Goal: Information Seeking & Learning: Learn about a topic

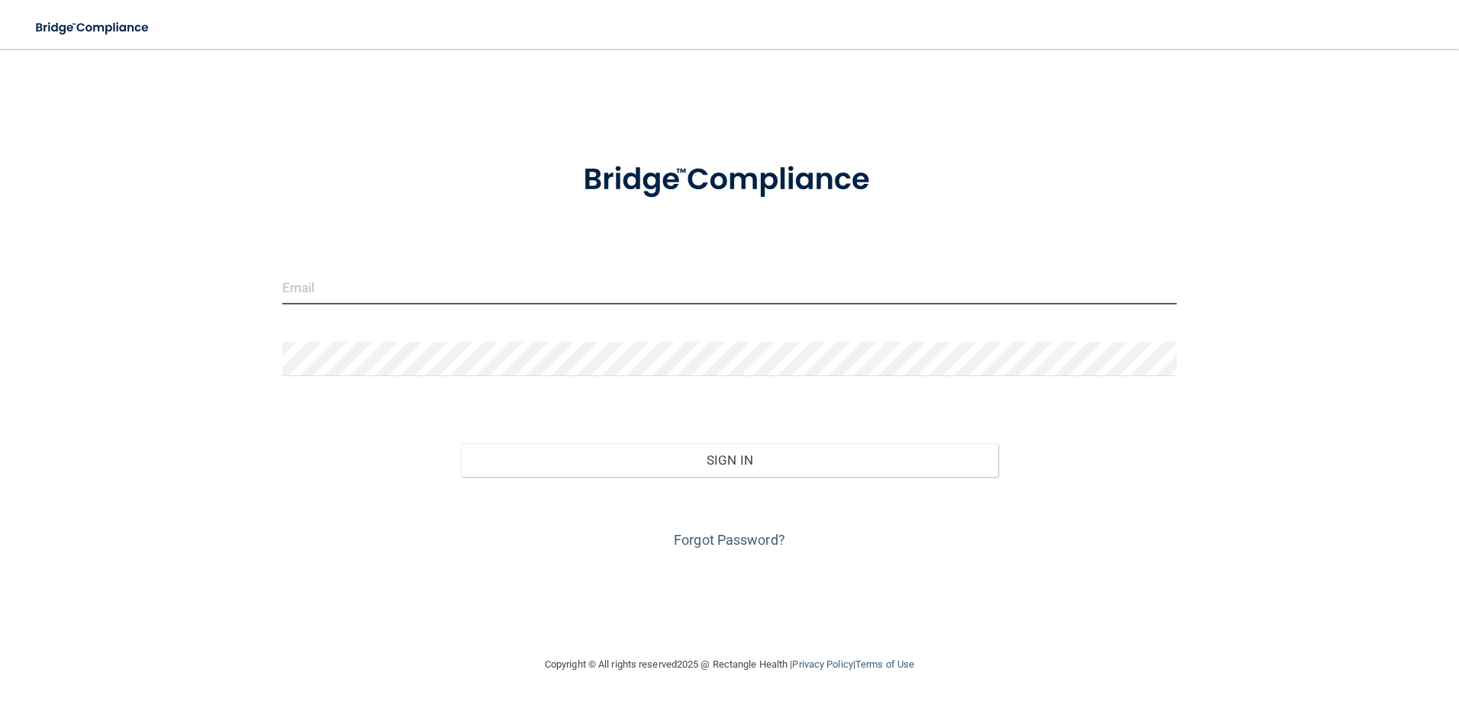
click at [443, 283] on input "email" at bounding box center [729, 287] width 895 height 34
type input "[PERSON_NAME][EMAIL_ADDRESS][DOMAIN_NAME]"
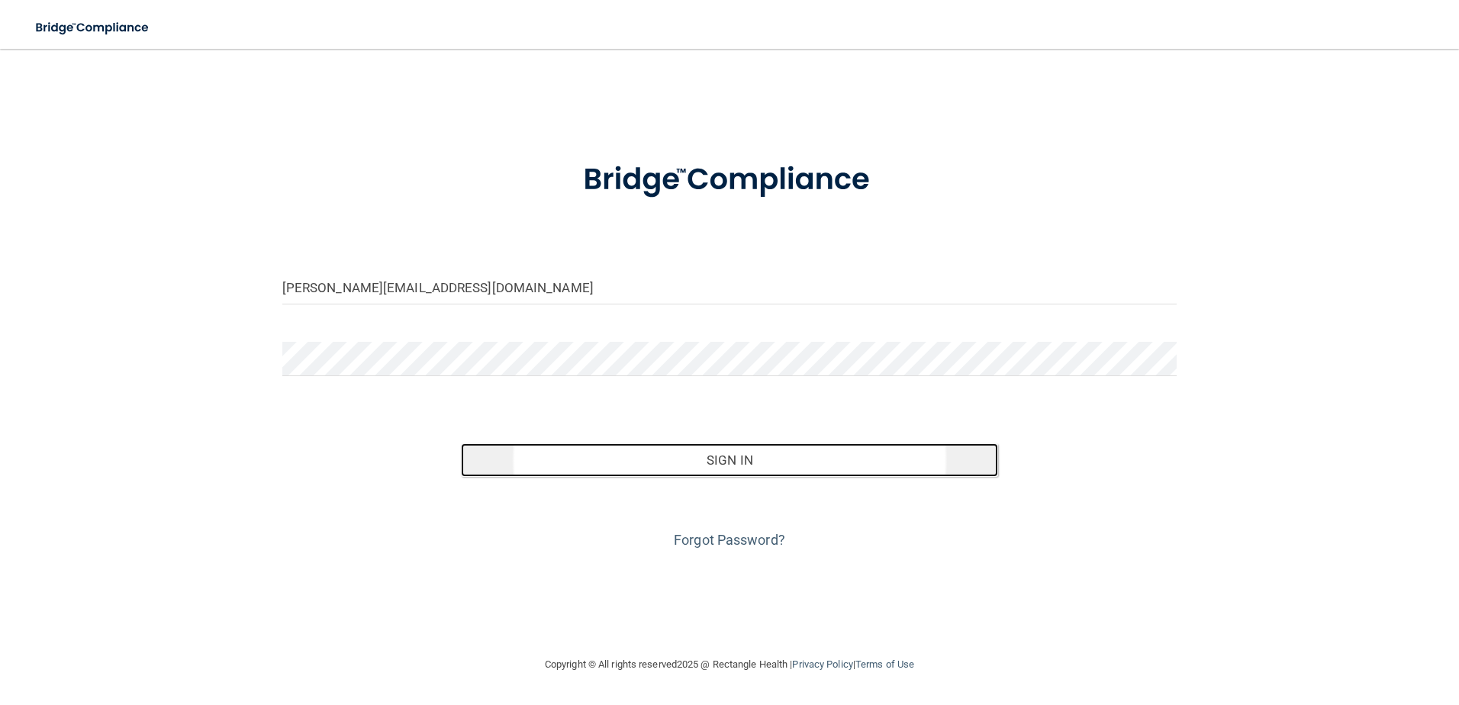
click at [710, 461] on button "Sign In" at bounding box center [729, 460] width 537 height 34
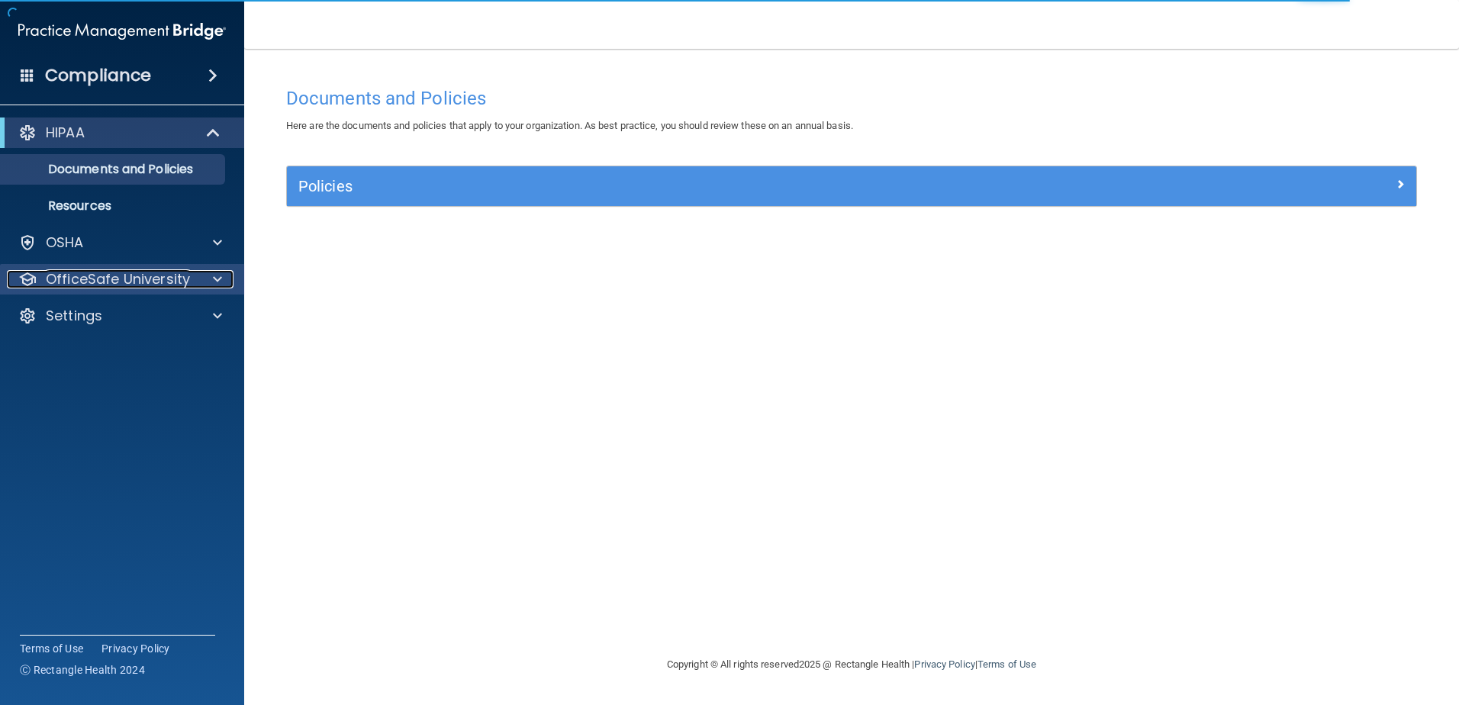
click at [210, 282] on div at bounding box center [215, 279] width 38 height 18
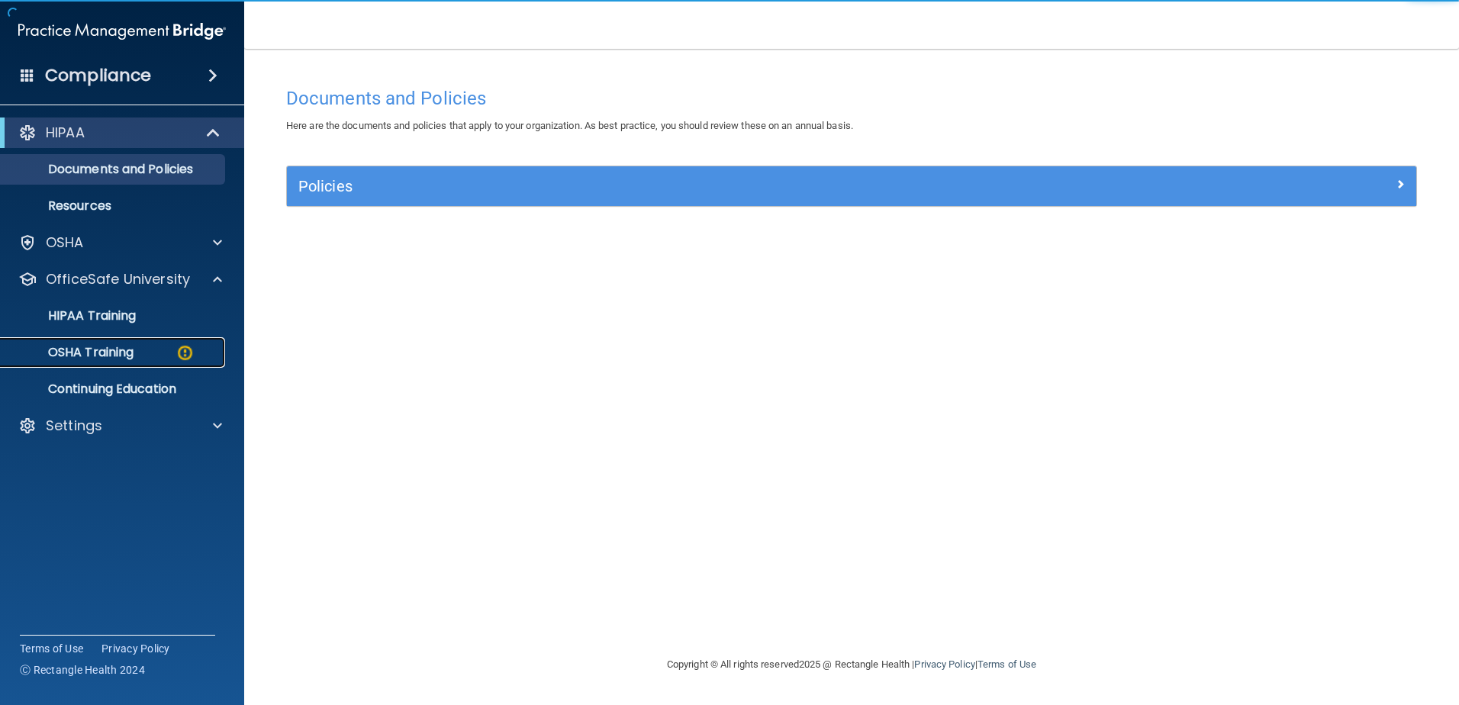
click at [172, 344] on link "OSHA Training" at bounding box center [105, 352] width 240 height 31
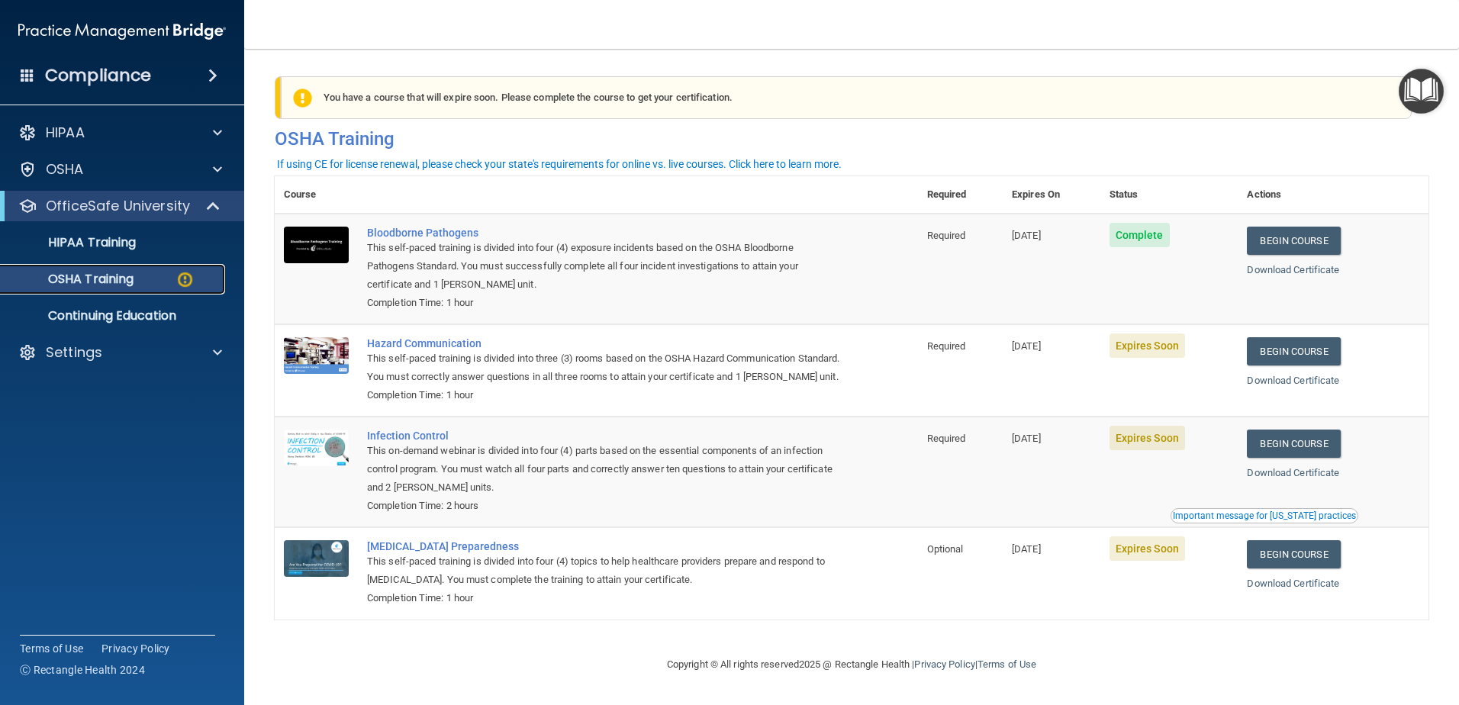
click at [184, 284] on img at bounding box center [185, 279] width 19 height 19
click at [1285, 352] on link "Begin Course" at bounding box center [1293, 351] width 93 height 28
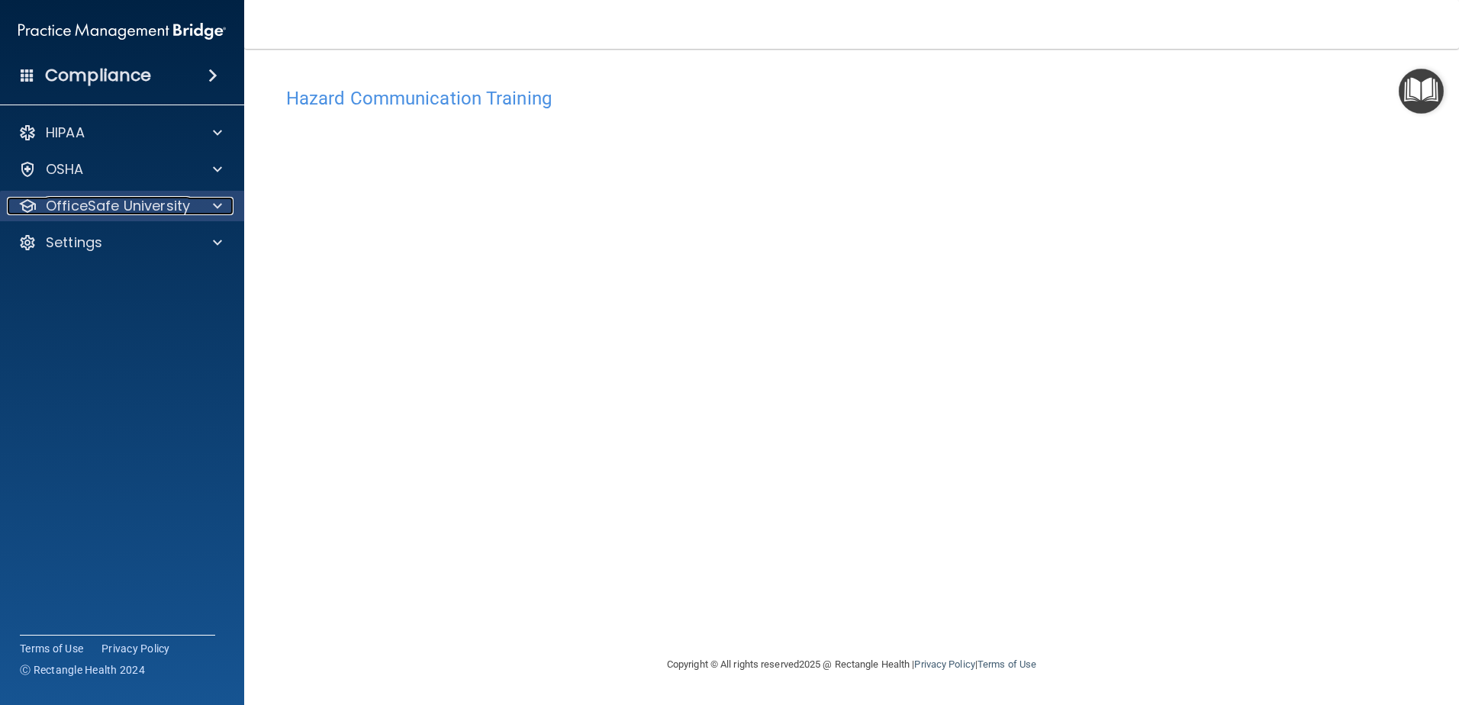
click at [211, 209] on div at bounding box center [215, 206] width 38 height 18
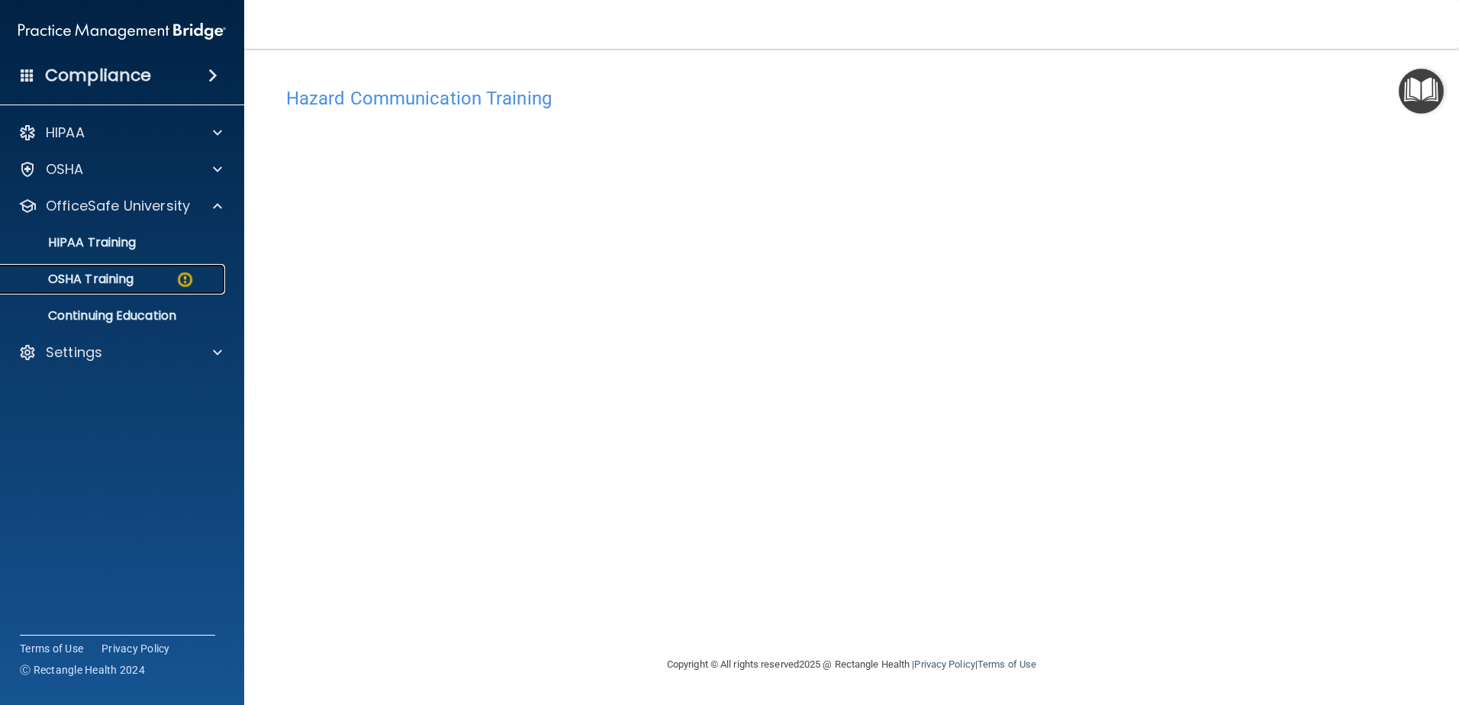
click at [140, 275] on div "OSHA Training" at bounding box center [114, 279] width 208 height 15
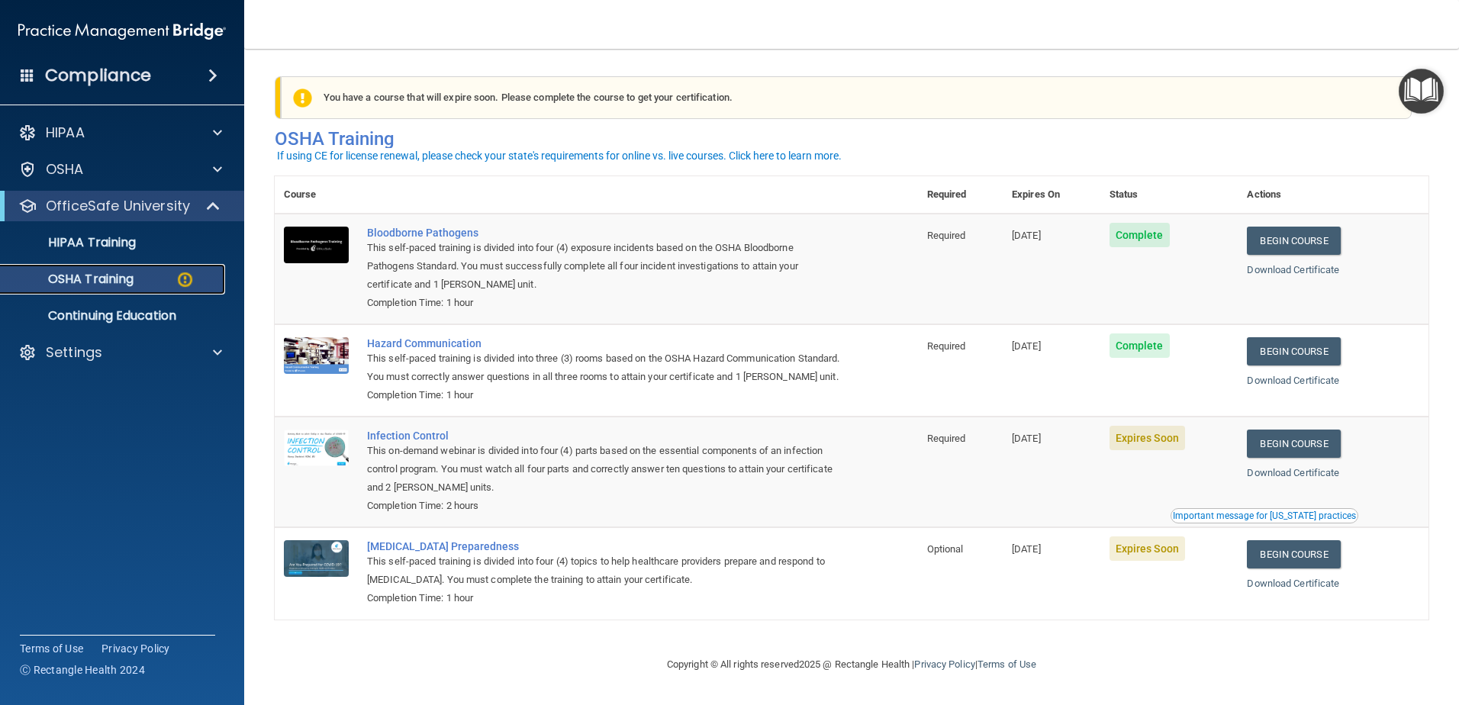
scroll to position [15, 0]
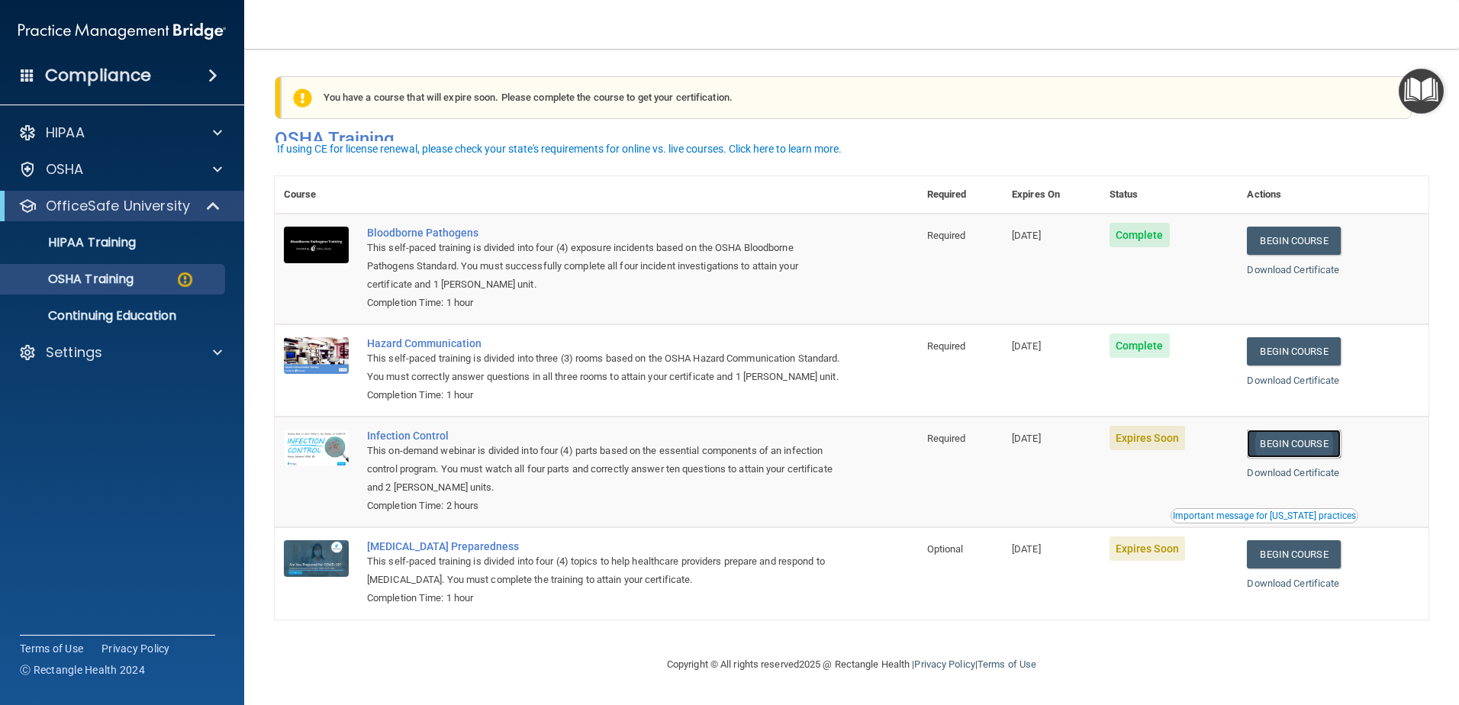
click at [1290, 447] on link "Begin Course" at bounding box center [1293, 444] width 93 height 28
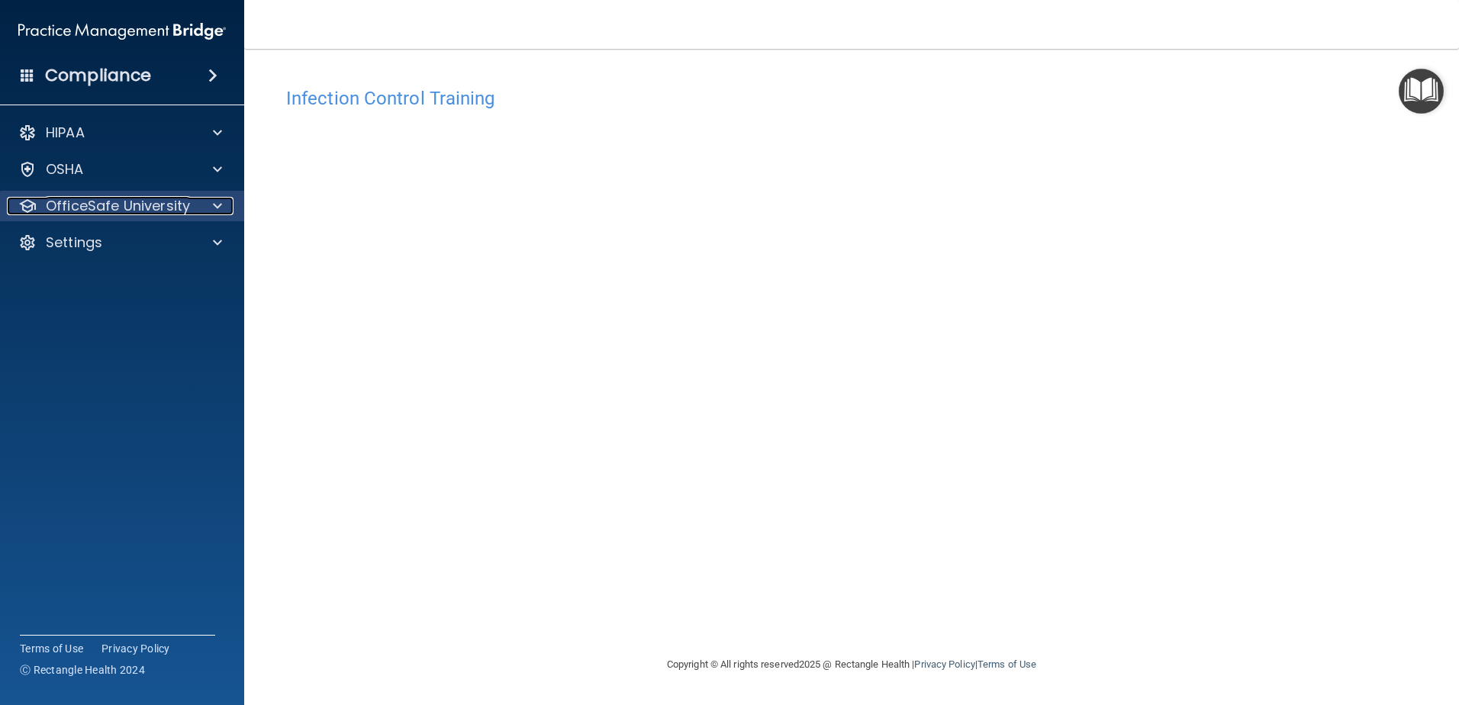
click at [115, 206] on p "OfficeSafe University" at bounding box center [118, 206] width 144 height 18
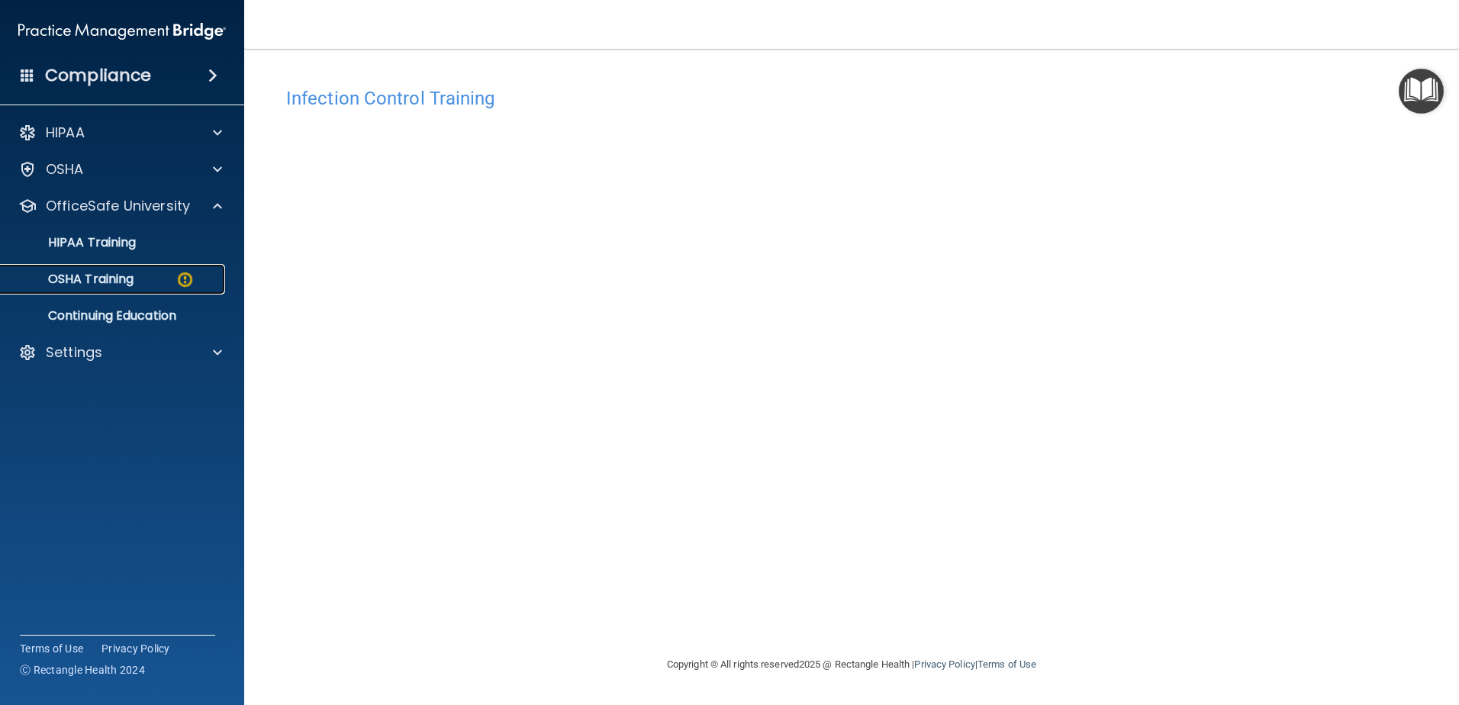
click at [158, 280] on div "OSHA Training" at bounding box center [114, 279] width 208 height 15
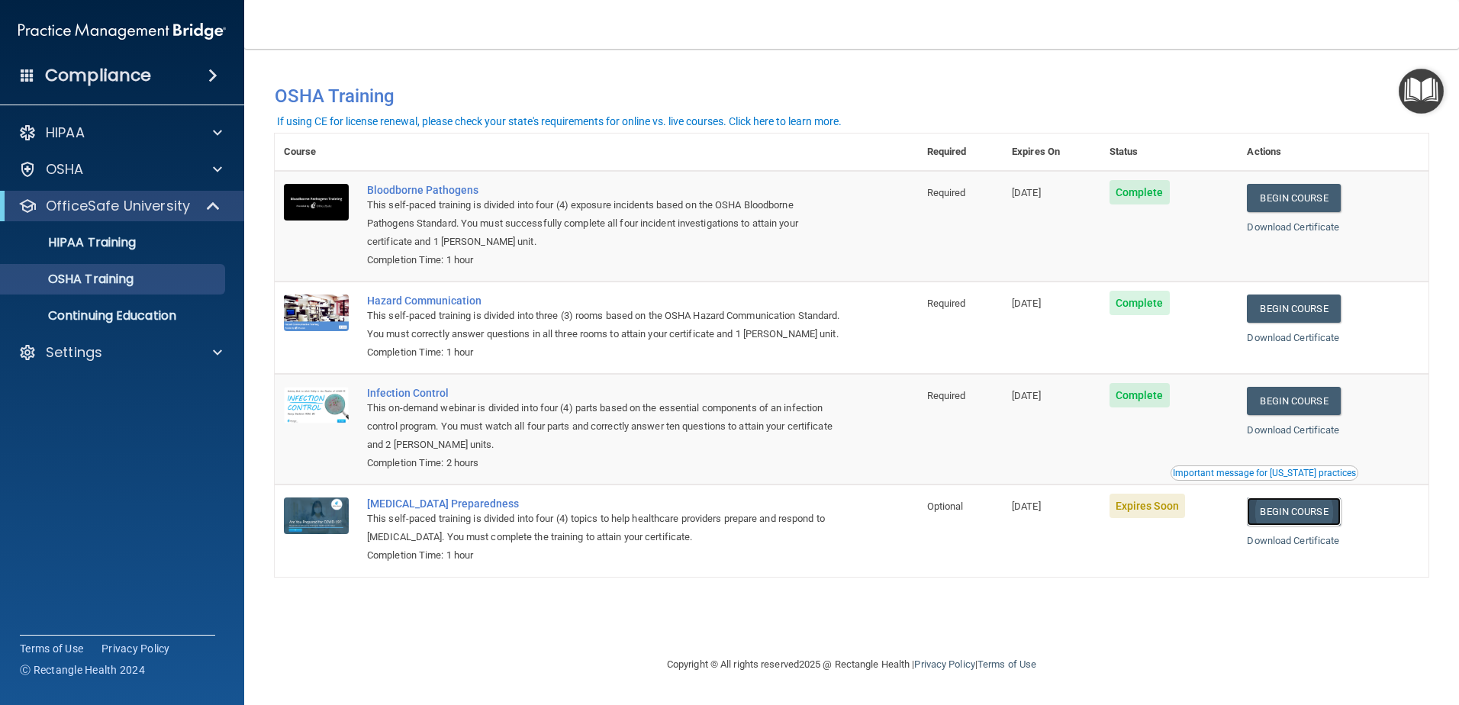
click at [1288, 526] on link "Begin Course" at bounding box center [1293, 512] width 93 height 28
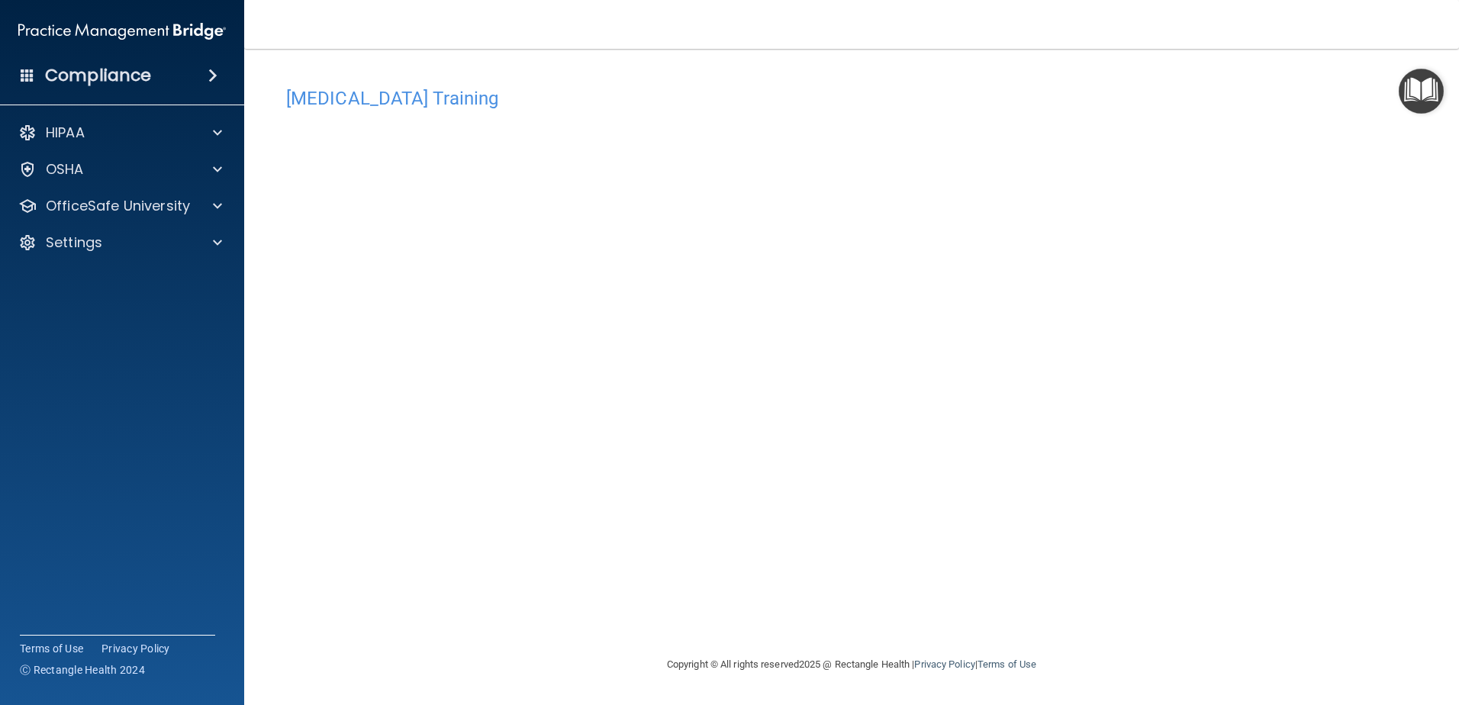
click at [167, 75] on div "Compliance" at bounding box center [122, 76] width 244 height 34
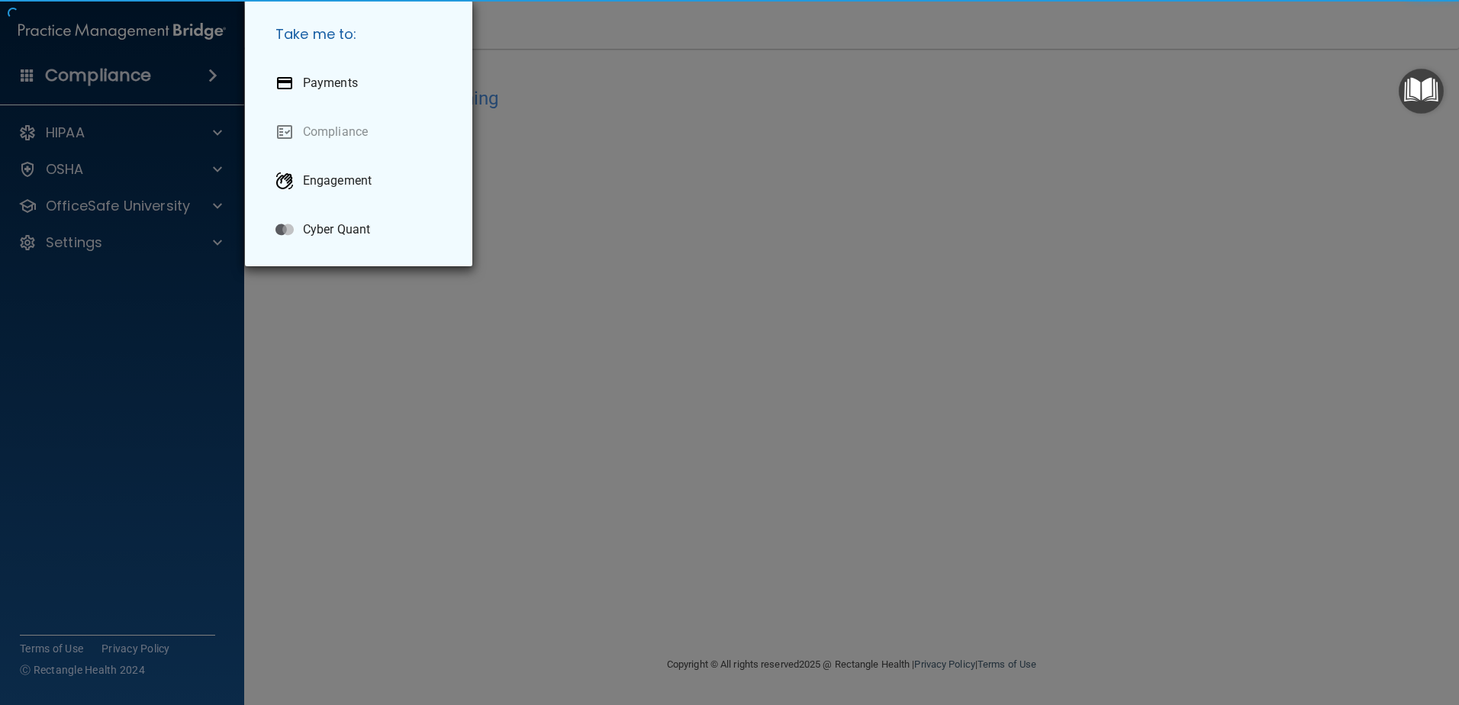
click at [84, 137] on div "Take me to: Payments Compliance Engagement Cyber Quant" at bounding box center [729, 352] width 1459 height 705
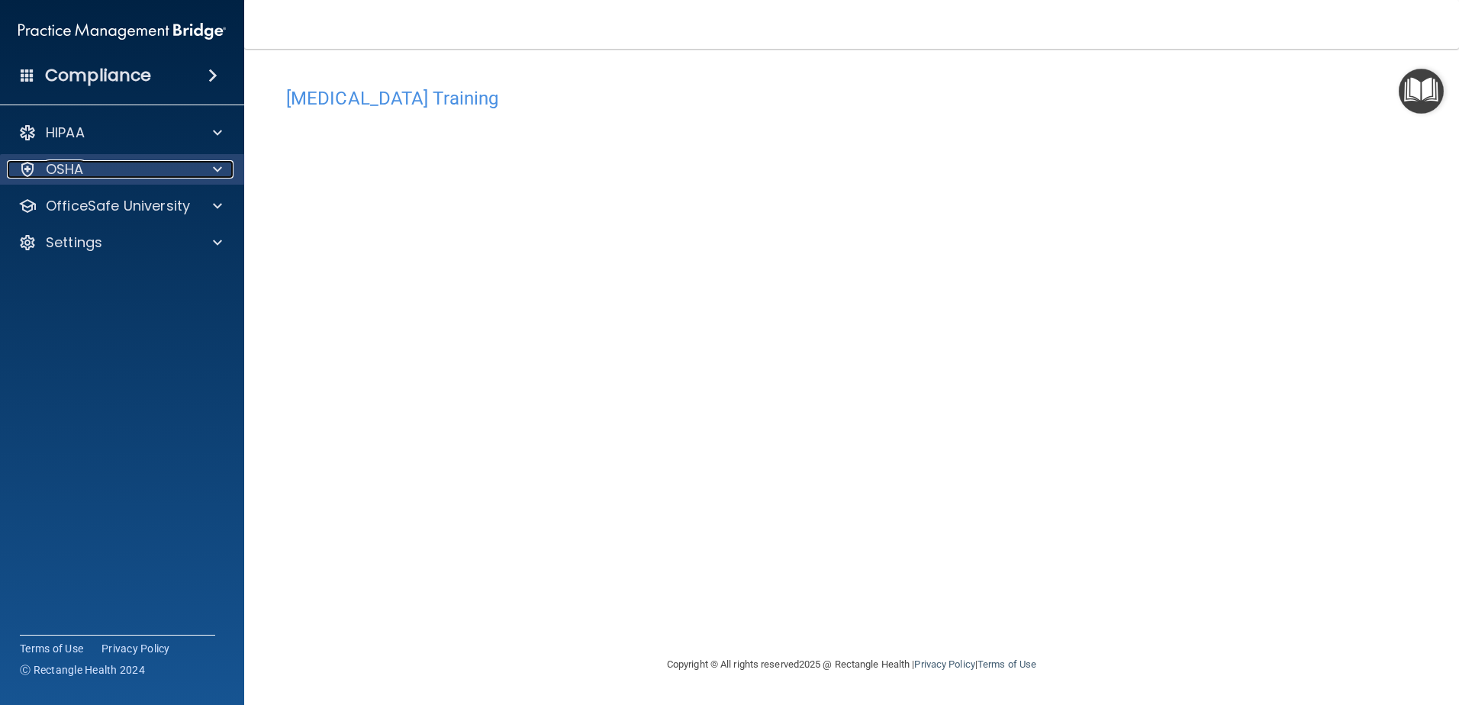
click at [87, 165] on div "OSHA" at bounding box center [101, 169] width 189 height 18
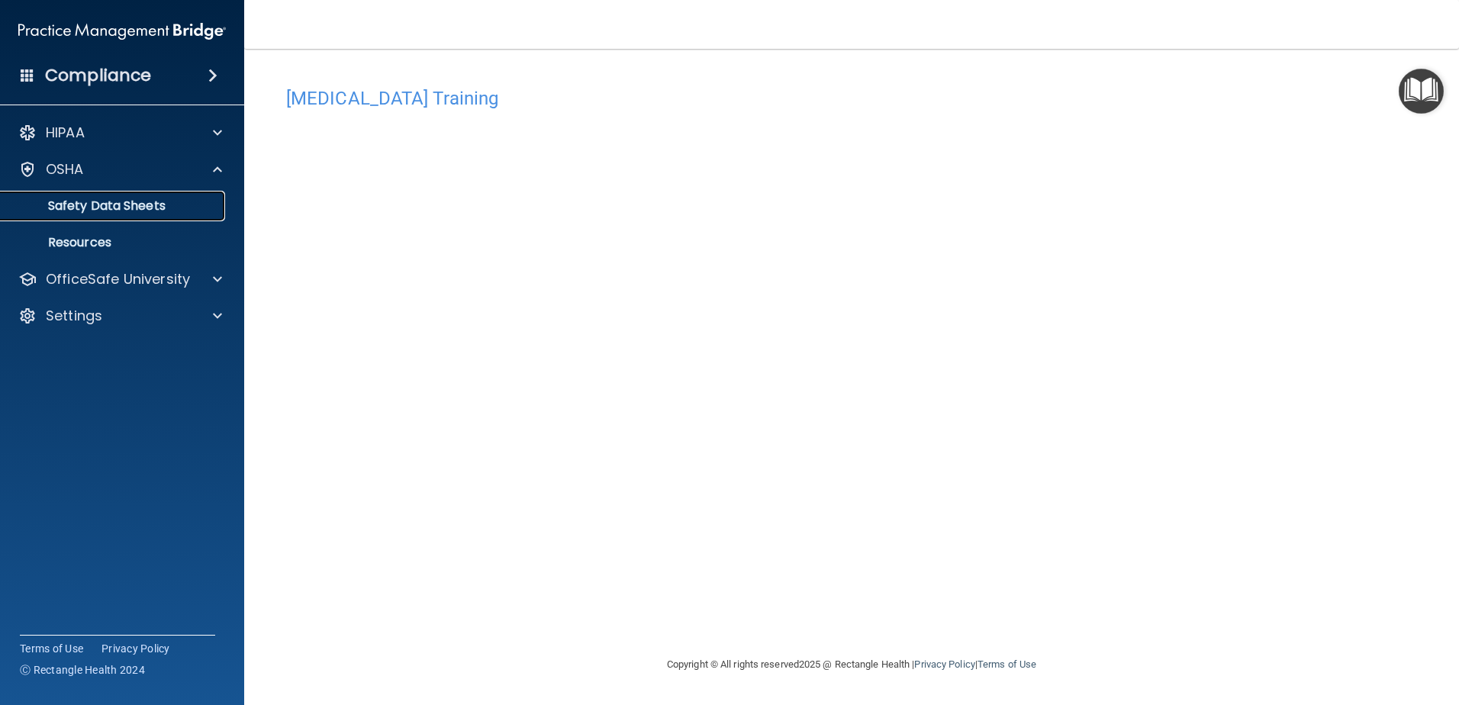
click at [117, 195] on link "Safety Data Sheets" at bounding box center [105, 206] width 240 height 31
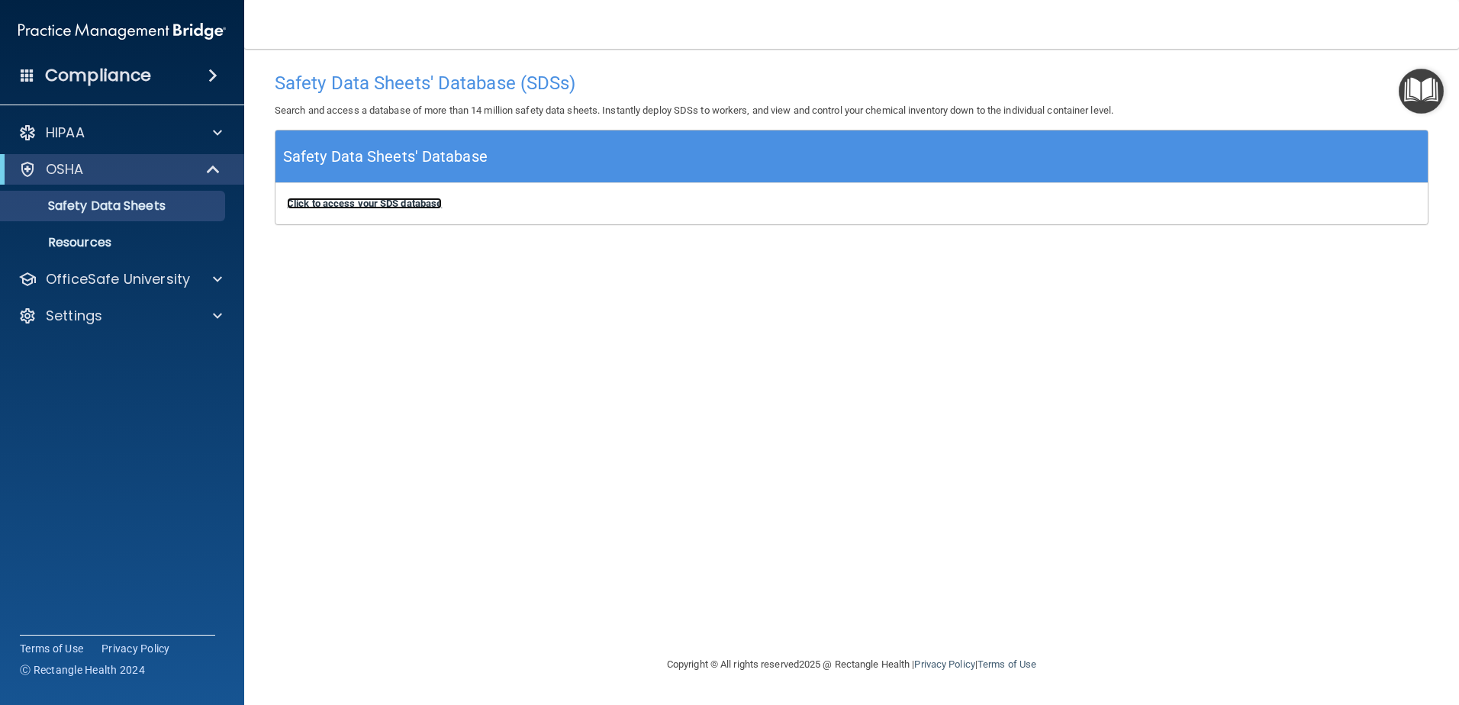
click at [377, 198] on b "Click to access your SDS database" at bounding box center [364, 203] width 155 height 11
